Goal: Information Seeking & Learning: Learn about a topic

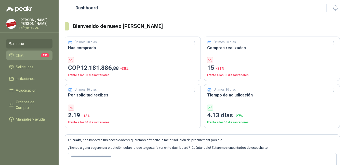
click at [23, 57] on span "Chat" at bounding box center [20, 56] width 8 height 6
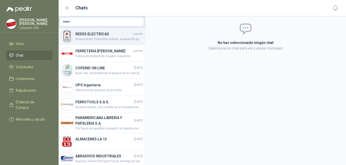
click at [101, 39] on span "Buena tarde, Estimado cliente, esperando que se encuentre bien, informo que las…" at bounding box center [108, 39] width 67 height 5
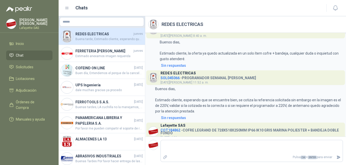
scroll to position [154, 0]
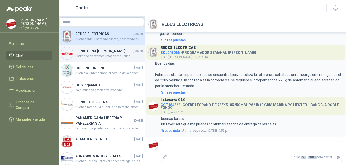
click at [103, 59] on span "Estimado anexamos imagen requerida" at bounding box center [108, 56] width 67 height 5
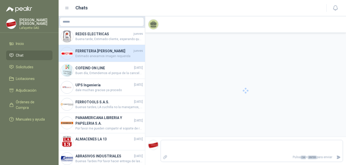
scroll to position [59, 0]
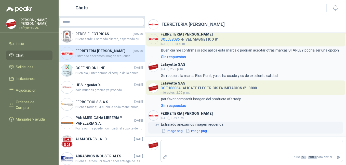
click at [170, 131] on button "image.png" at bounding box center [172, 131] width 22 height 5
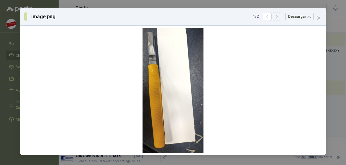
click at [276, 18] on icon "button" at bounding box center [277, 17] width 4 height 4
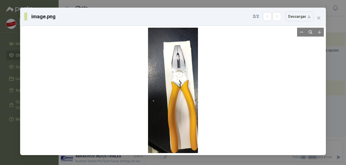
click at [184, 90] on div at bounding box center [173, 91] width 50 height 126
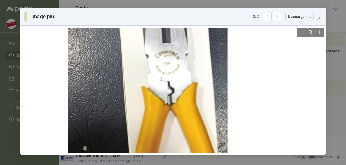
drag, startPoint x: 189, startPoint y: 67, endPoint x: 159, endPoint y: 93, distance: 39.7
click at [159, 93] on div at bounding box center [147, 115] width 160 height 402
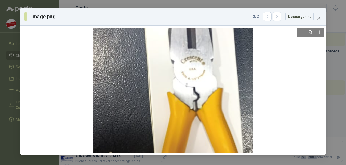
click at [159, 89] on div at bounding box center [173, 121] width 160 height 402
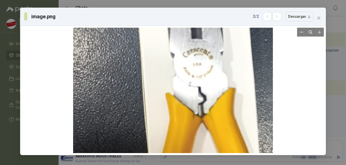
click at [200, 85] on div at bounding box center [173, 128] width 200 height 503
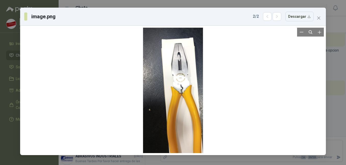
click at [222, 84] on div at bounding box center [172, 91] width 301 height 126
click at [321, 19] on span "Close" at bounding box center [318, 18] width 8 height 4
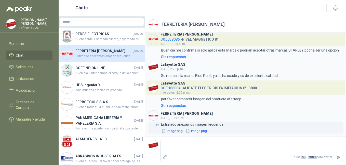
click at [172, 133] on button "image.png" at bounding box center [172, 131] width 22 height 5
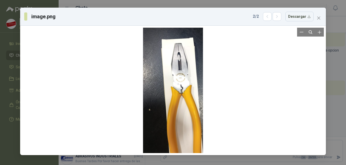
click at [185, 95] on div at bounding box center [173, 97] width 60 height 151
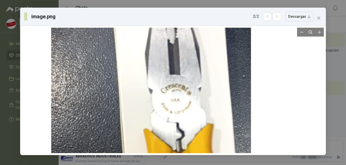
drag, startPoint x: 190, startPoint y: 67, endPoint x: 168, endPoint y: 108, distance: 46.6
click at [168, 126] on div at bounding box center [151, 164] width 200 height 503
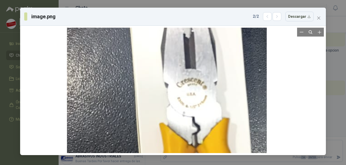
click at [169, 105] on div at bounding box center [167, 158] width 200 height 503
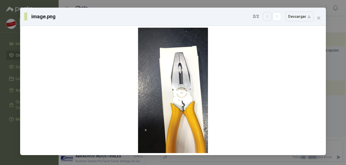
click at [270, 19] on button "button" at bounding box center [267, 16] width 9 height 9
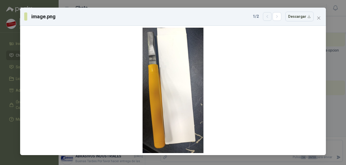
click at [268, 20] on button "button" at bounding box center [267, 16] width 9 height 9
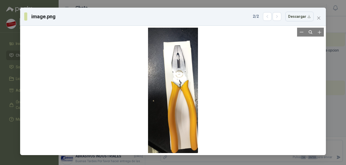
click at [292, 42] on div at bounding box center [172, 91] width 301 height 126
click at [319, 18] on icon "close" at bounding box center [318, 18] width 3 height 3
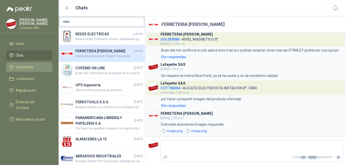
click at [23, 68] on span "Solicitudes" at bounding box center [25, 67] width 18 height 6
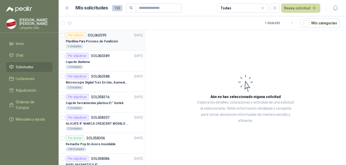
click at [93, 40] on p "Plastilina Para Proceso de Fundición" at bounding box center [92, 41] width 52 height 5
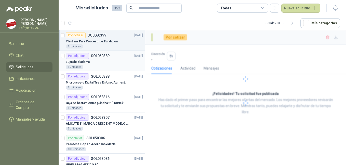
click at [97, 68] on div "1 Unidades" at bounding box center [104, 67] width 77 height 4
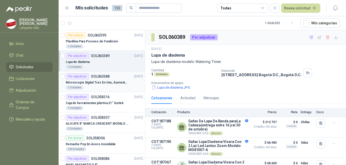
click at [98, 88] on div "1 Unidades" at bounding box center [104, 88] width 77 height 4
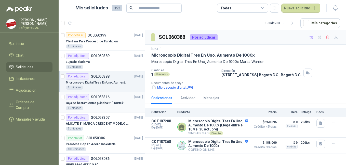
click at [96, 106] on div "Caja de herramientas plástica 21" Surtek" at bounding box center [104, 103] width 77 height 6
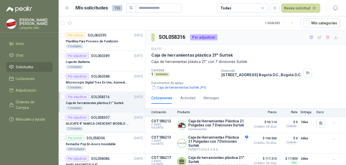
click at [102, 128] on div "2 Unidades" at bounding box center [104, 129] width 77 height 4
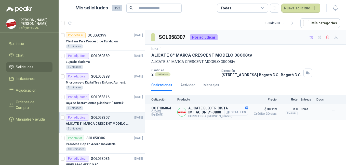
click at [232, 110] on button "Detalles" at bounding box center [236, 112] width 24 height 7
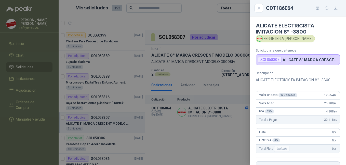
click at [220, 119] on div at bounding box center [173, 82] width 346 height 165
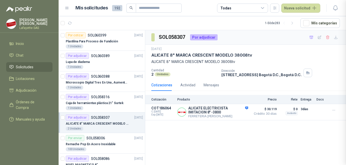
scroll to position [95, 0]
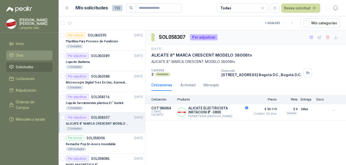
click at [25, 58] on li "Chat" at bounding box center [29, 56] width 40 height 6
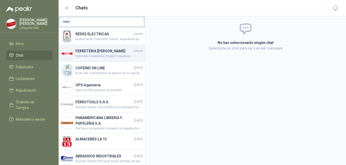
click at [99, 54] on h4 "FERRETERIA [PERSON_NAME]" at bounding box center [103, 51] width 57 height 6
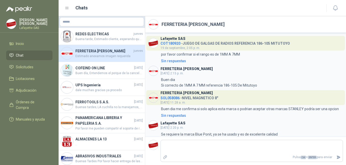
scroll to position [59, 0]
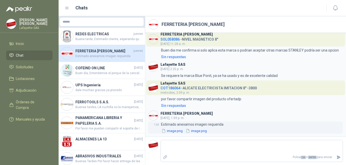
click at [166, 131] on button "image.png" at bounding box center [172, 131] width 22 height 5
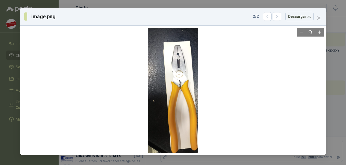
click at [183, 96] on div at bounding box center [173, 91] width 50 height 126
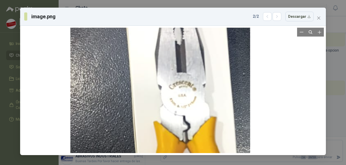
drag, startPoint x: 179, startPoint y: 88, endPoint x: 175, endPoint y: 141, distance: 53.1
click at [175, 141] on div at bounding box center [160, 153] width 180 height 453
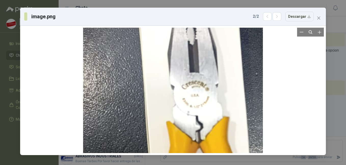
click at [183, 94] on div at bounding box center [173, 153] width 180 height 453
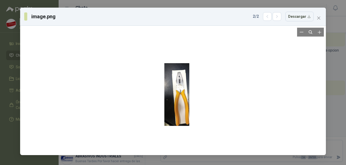
click at [183, 87] on div at bounding box center [176, 94] width 25 height 63
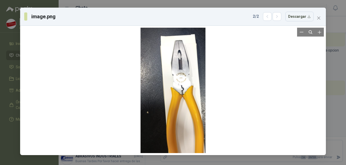
click at [198, 78] on div at bounding box center [173, 98] width 65 height 163
click at [267, 17] on icon "button" at bounding box center [267, 17] width 4 height 4
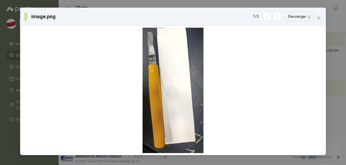
click at [318, 19] on icon "close" at bounding box center [318, 18] width 3 height 3
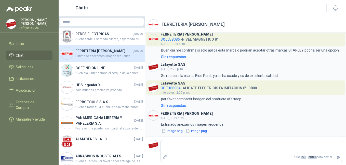
click at [17, 52] on link "Chat" at bounding box center [29, 56] width 46 height 10
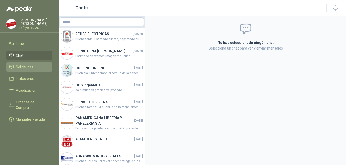
click at [23, 64] on link "Solicitudes" at bounding box center [29, 67] width 46 height 10
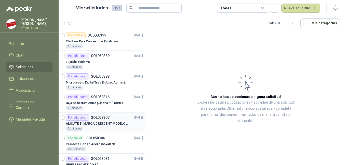
click at [100, 123] on p "ALICATE 8" MARCA CRESCENT MODELO 38008tv" at bounding box center [97, 124] width 63 height 5
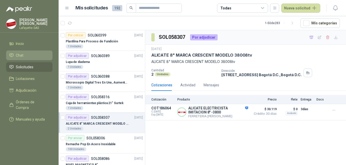
click at [21, 54] on span "Chat" at bounding box center [20, 56] width 8 height 6
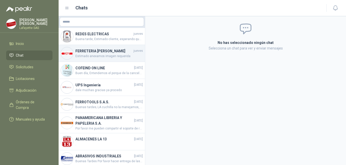
click at [94, 54] on h4 "FERRETERIA [PERSON_NAME]" at bounding box center [103, 51] width 57 height 6
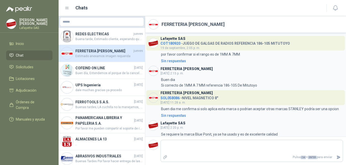
scroll to position [59, 0]
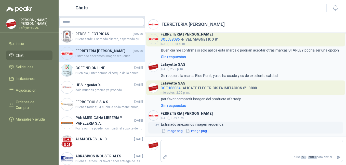
click at [173, 130] on button "image.png" at bounding box center [172, 131] width 22 height 5
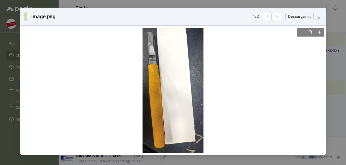
click at [163, 79] on div at bounding box center [173, 91] width 61 height 126
click at [280, 20] on button "button" at bounding box center [276, 16] width 9 height 9
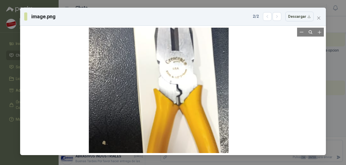
drag, startPoint x: 186, startPoint y: 72, endPoint x: 176, endPoint y: 103, distance: 32.4
click at [174, 104] on div at bounding box center [159, 114] width 140 height 352
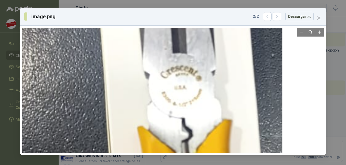
drag, startPoint x: 203, startPoint y: 96, endPoint x: 180, endPoint y: 116, distance: 30.3
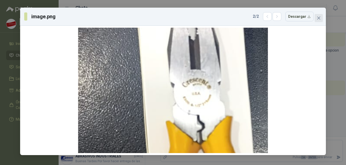
click at [319, 19] on icon "close" at bounding box center [318, 18] width 3 height 3
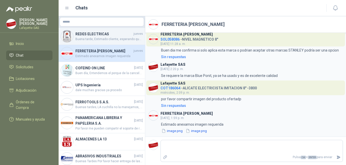
click at [68, 38] on img at bounding box center [67, 36] width 12 height 12
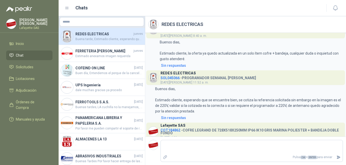
scroll to position [154, 0]
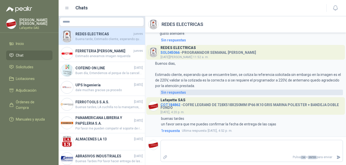
click at [178, 92] on div "Sin respuestas" at bounding box center [173, 93] width 25 height 6
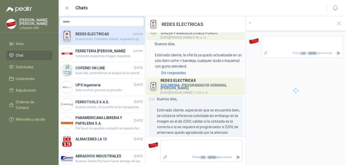
scroll to position [185, 0]
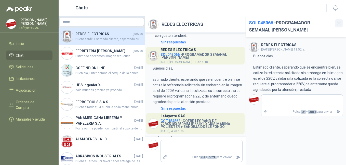
click at [338, 24] on icon "button" at bounding box center [338, 23] width 3 height 3
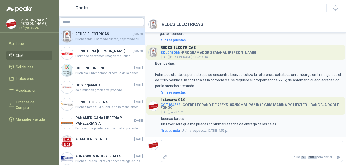
scroll to position [154, 0]
click at [171, 129] on span "1 respuesta" at bounding box center [170, 131] width 19 height 6
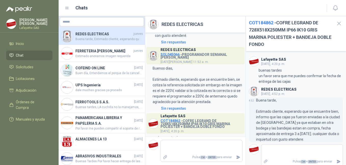
scroll to position [4, 0]
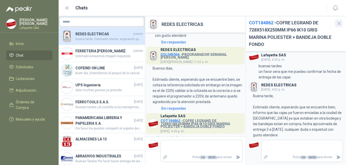
click at [336, 24] on icon "button" at bounding box center [339, 23] width 6 height 6
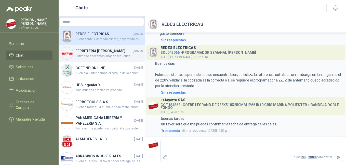
click at [94, 54] on h4 "FERRETERIA [PERSON_NAME]" at bounding box center [103, 51] width 57 height 6
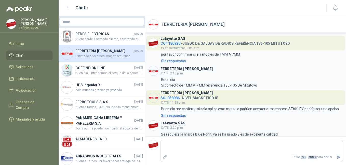
scroll to position [59, 0]
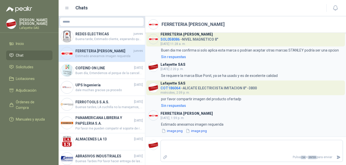
click at [170, 132] on button "image.png" at bounding box center [172, 131] width 22 height 5
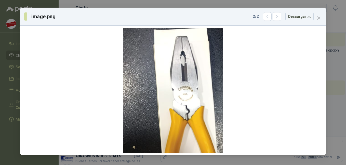
drag, startPoint x: 317, startPoint y: 19, endPoint x: 321, endPoint y: 20, distance: 4.0
click at [318, 19] on icon "close" at bounding box center [318, 18] width 4 height 4
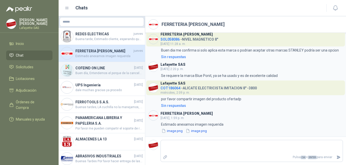
click at [103, 71] on h4 "COFEIND ON LINE" at bounding box center [104, 68] width 58 height 6
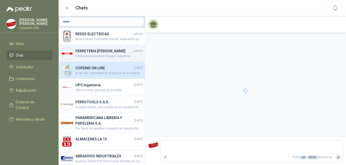
scroll to position [558, 0]
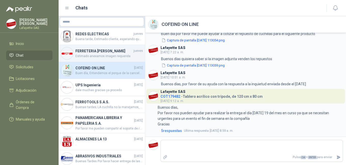
drag, startPoint x: 109, startPoint y: 57, endPoint x: 113, endPoint y: 58, distance: 3.9
click at [109, 54] on h4 "FERRETERIA [PERSON_NAME]" at bounding box center [103, 51] width 57 height 6
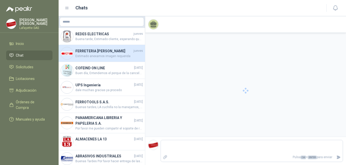
scroll to position [59, 0]
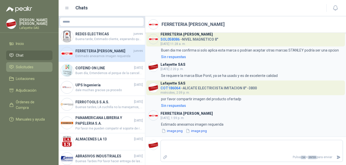
click at [29, 66] on span "Solicitudes" at bounding box center [25, 67] width 18 height 6
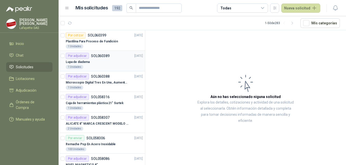
click at [105, 61] on div "Lupa de diadema" at bounding box center [104, 62] width 77 height 6
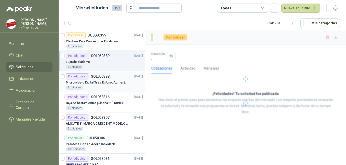
click at [104, 85] on div "Microscopio Digital Tres En Uno, Aumento De 1000x" at bounding box center [104, 83] width 77 height 6
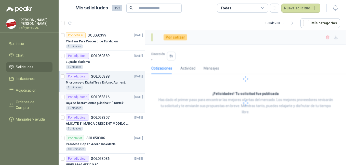
click at [102, 105] on p "Caja de herramientas plástica 21" Surtek" at bounding box center [95, 103] width 58 height 5
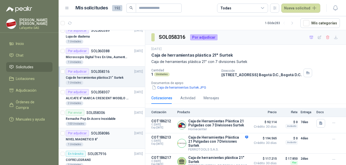
scroll to position [51, 0]
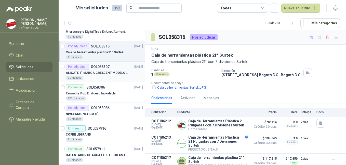
click at [110, 74] on p "ALICATE 8" MARCA CRESCENT MODELO 38008tv" at bounding box center [97, 73] width 63 height 5
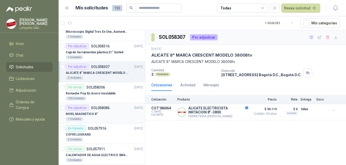
click at [99, 113] on div "NIVEL MAGNETICO 8"" at bounding box center [104, 114] width 77 height 6
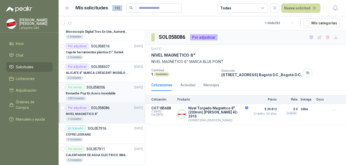
scroll to position [102, 0]
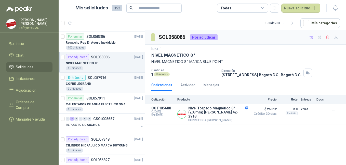
click at [110, 84] on div "COFRE LEGRAND" at bounding box center [104, 84] width 77 height 6
